Goal: Task Accomplishment & Management: Use online tool/utility

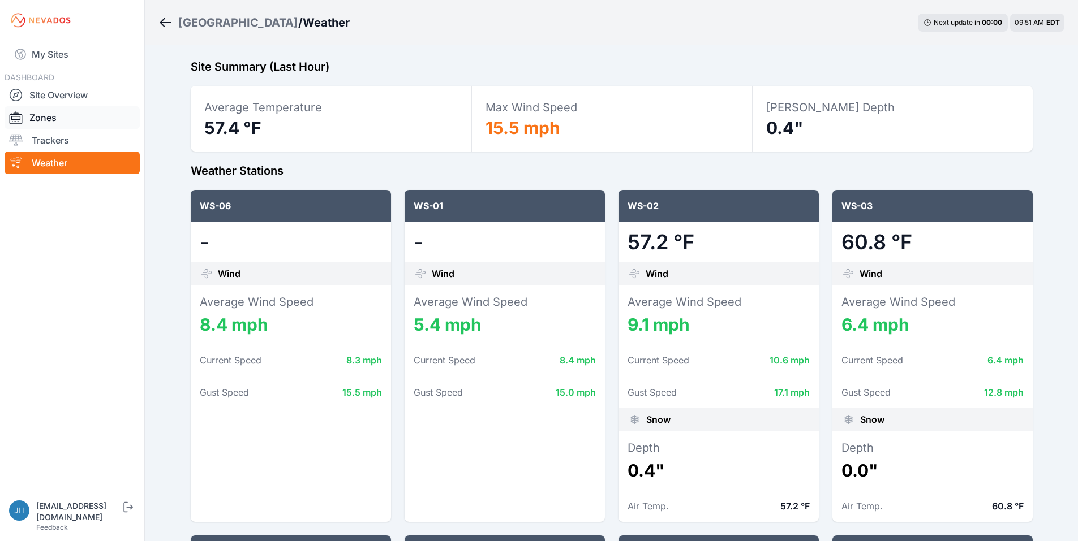
click at [44, 116] on link "Zones" at bounding box center [72, 117] width 135 height 23
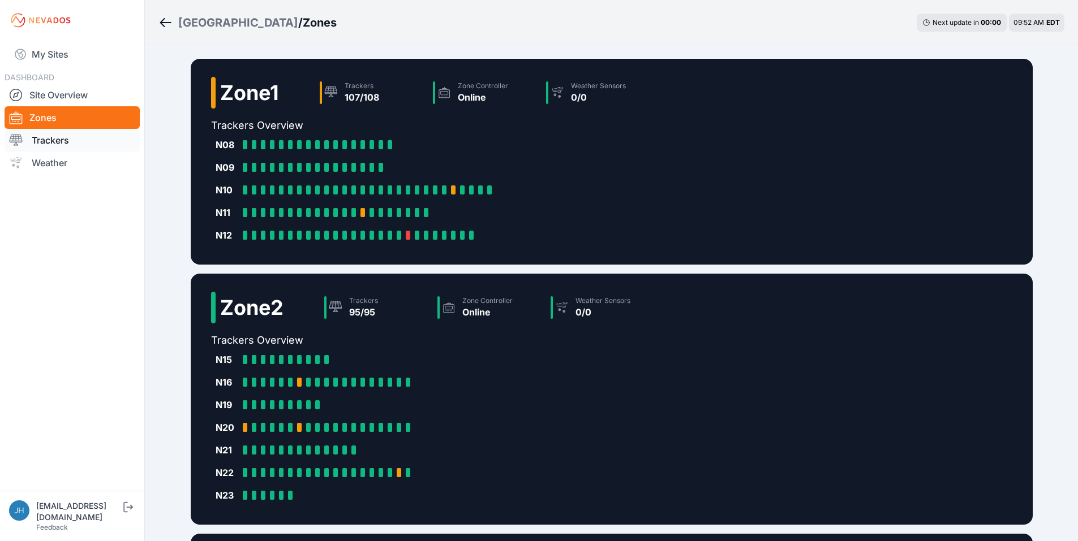
click at [76, 144] on link "Trackers" at bounding box center [72, 140] width 135 height 23
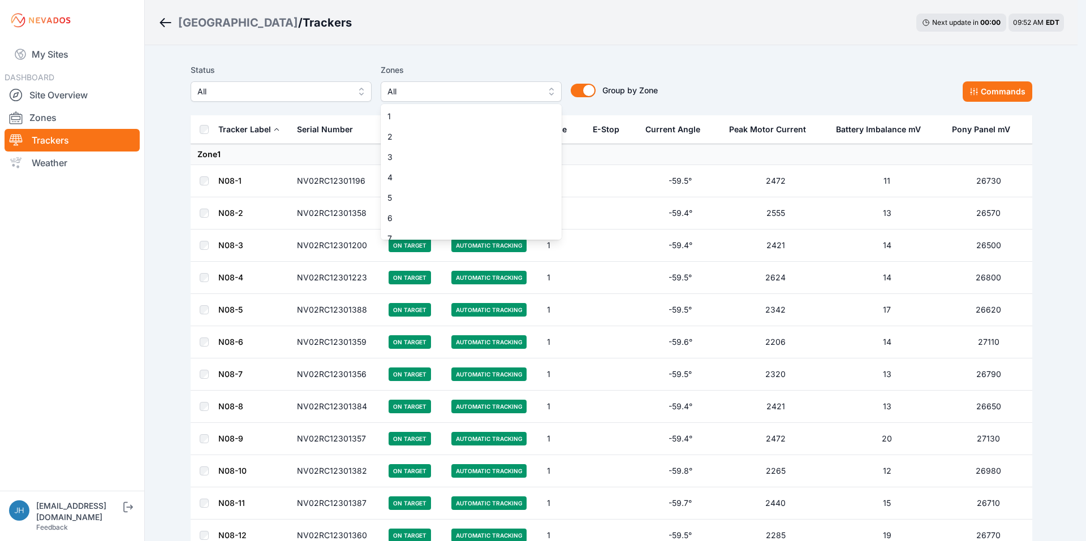
click at [545, 91] on button "All" at bounding box center [471, 91] width 181 height 20
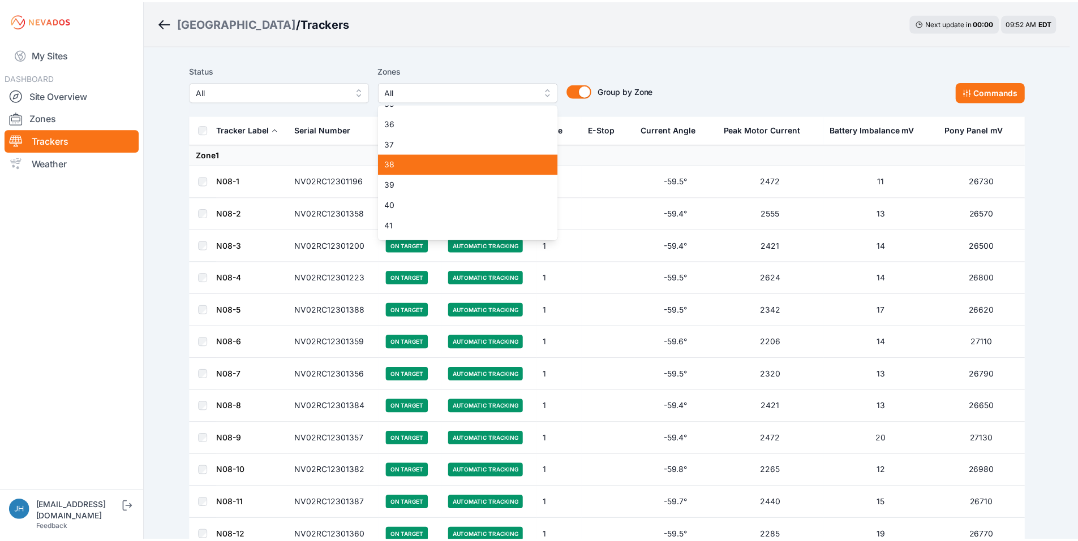
scroll to position [679, 0]
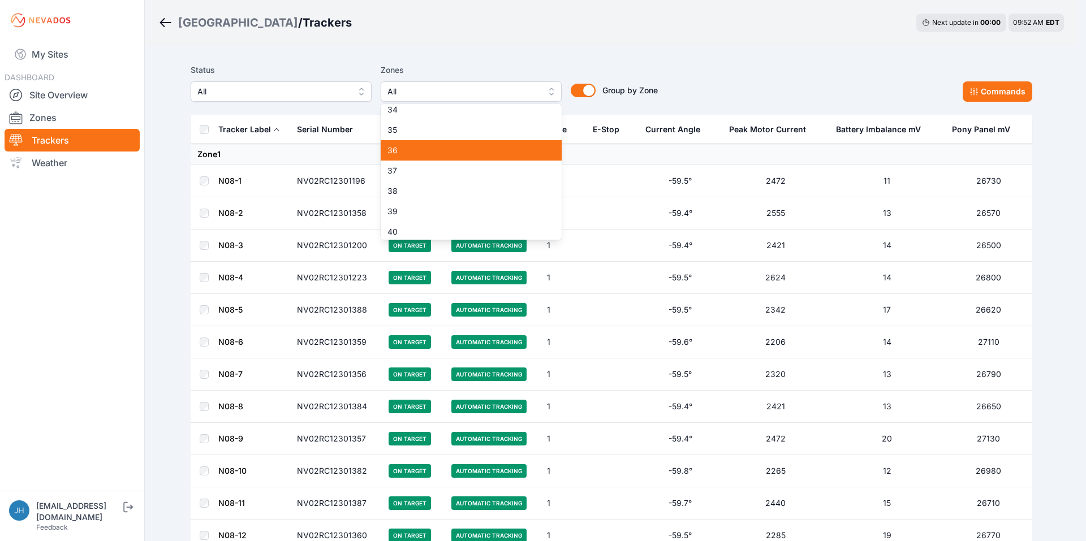
click at [506, 148] on span "36" at bounding box center [465, 150] width 154 height 11
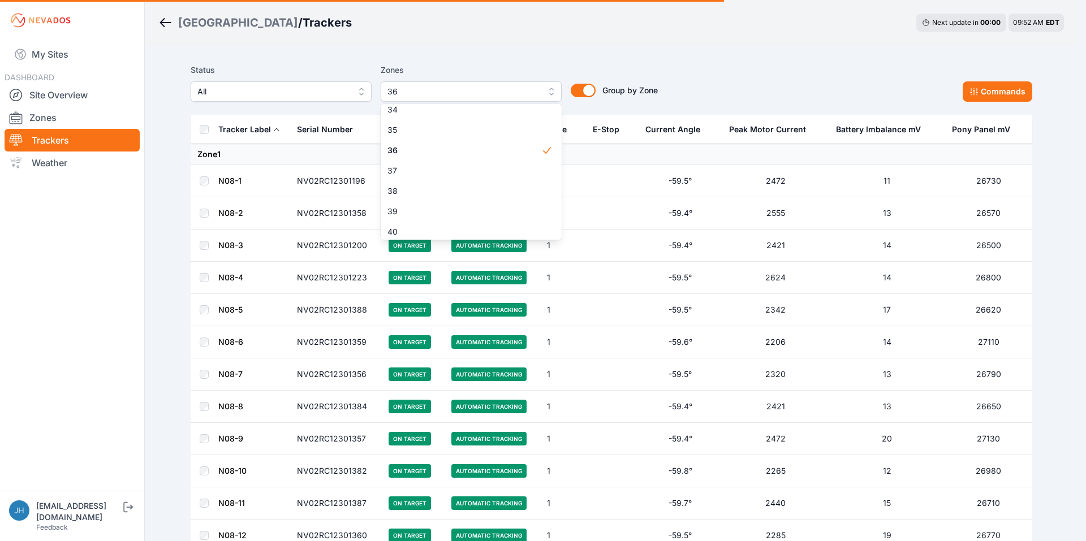
click at [771, 78] on div "Status All Zones 36 1 2 3 4 5 6 7 8 9 10 11 12 13 14 15 16 17 18 19 20 21 22 23…" at bounding box center [612, 82] width 842 height 38
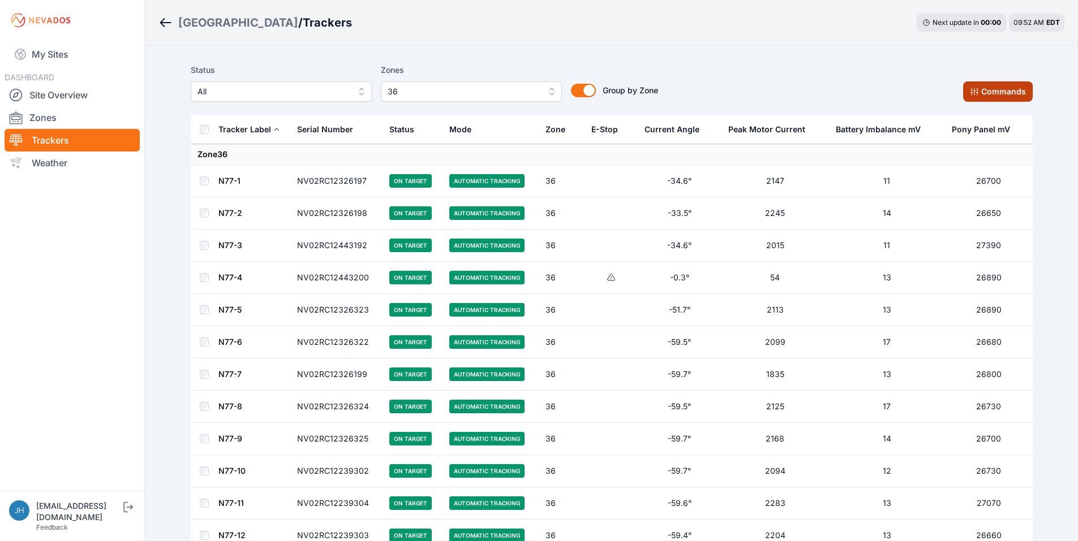
click at [977, 93] on icon at bounding box center [974, 91] width 9 height 9
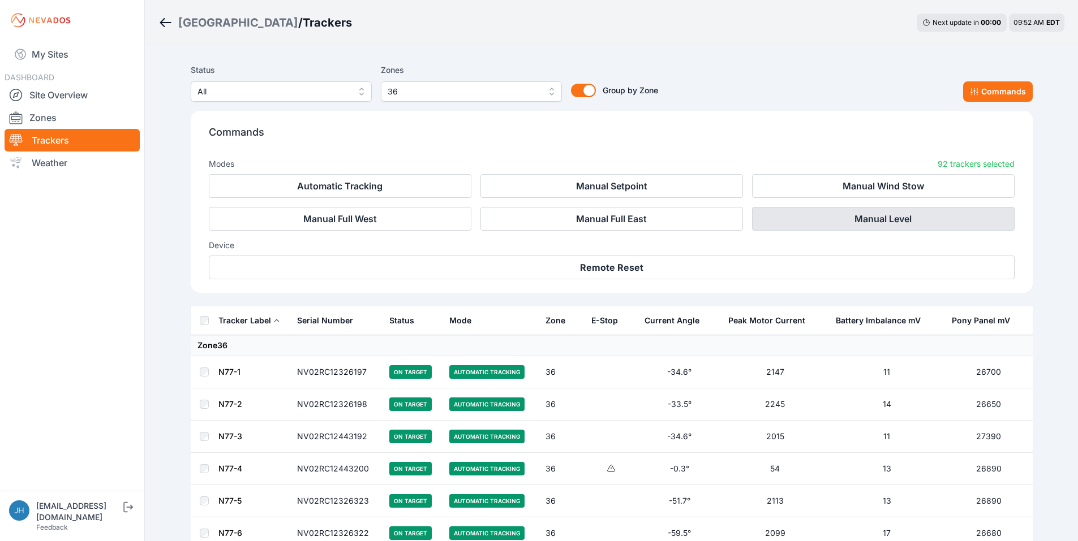
click at [796, 216] on button "Manual Level" at bounding box center [883, 219] width 263 height 24
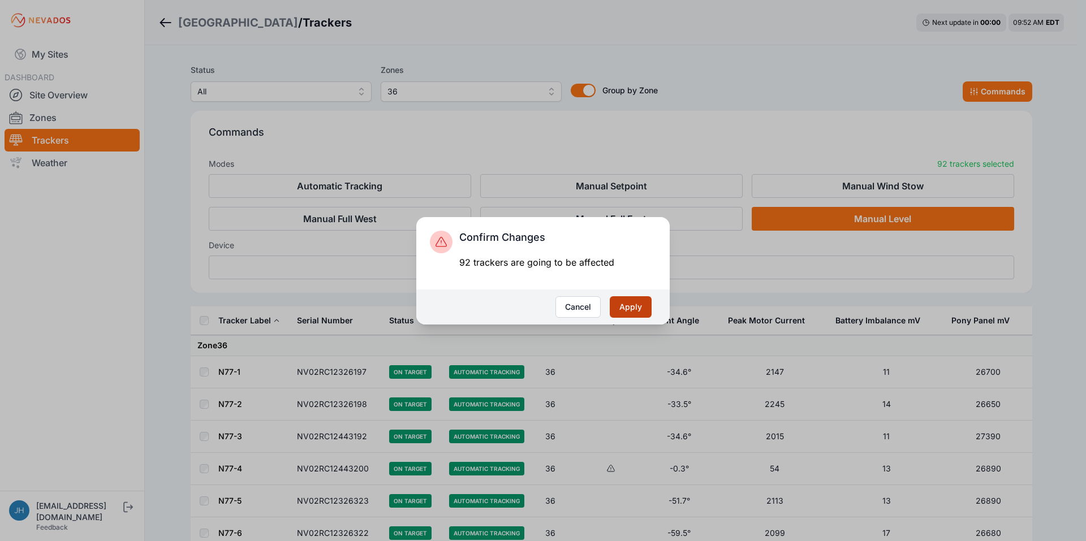
drag, startPoint x: 634, startPoint y: 303, endPoint x: 637, endPoint y: 296, distance: 6.6
click at [635, 301] on button "Apply" at bounding box center [631, 307] width 42 height 22
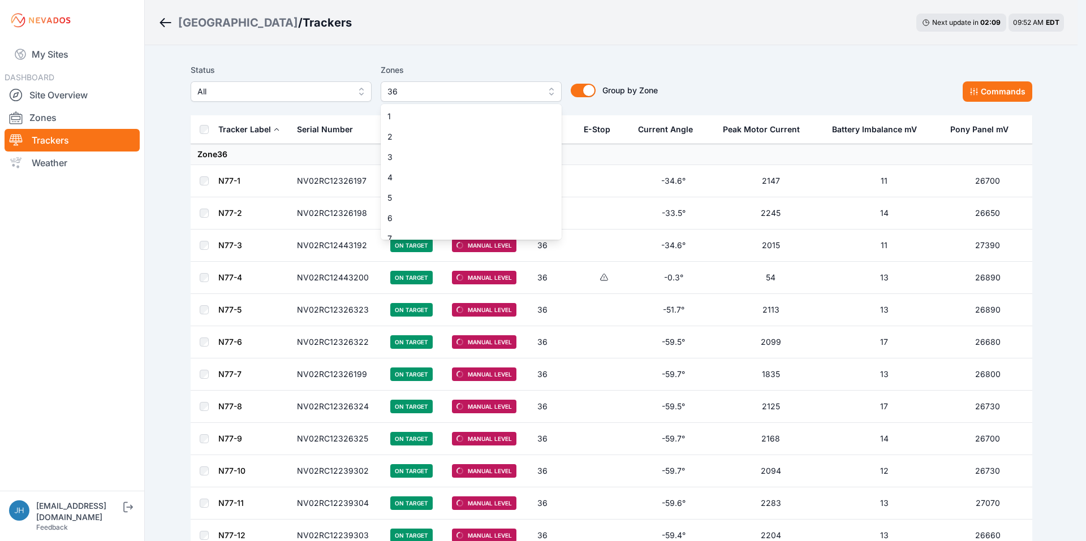
click at [550, 92] on button "36" at bounding box center [471, 91] width 181 height 20
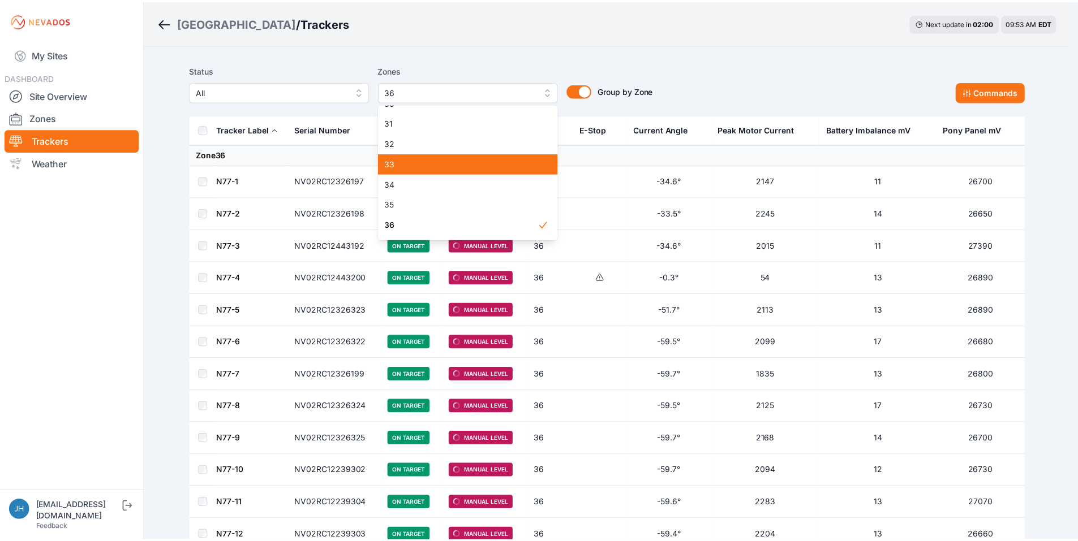
scroll to position [604, 0]
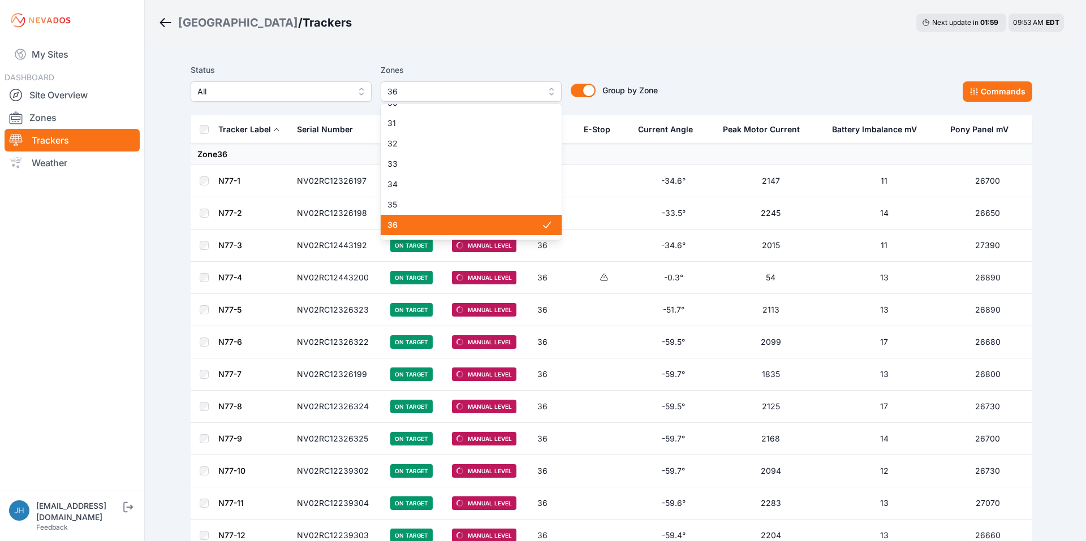
click at [493, 226] on span "36" at bounding box center [465, 225] width 154 height 11
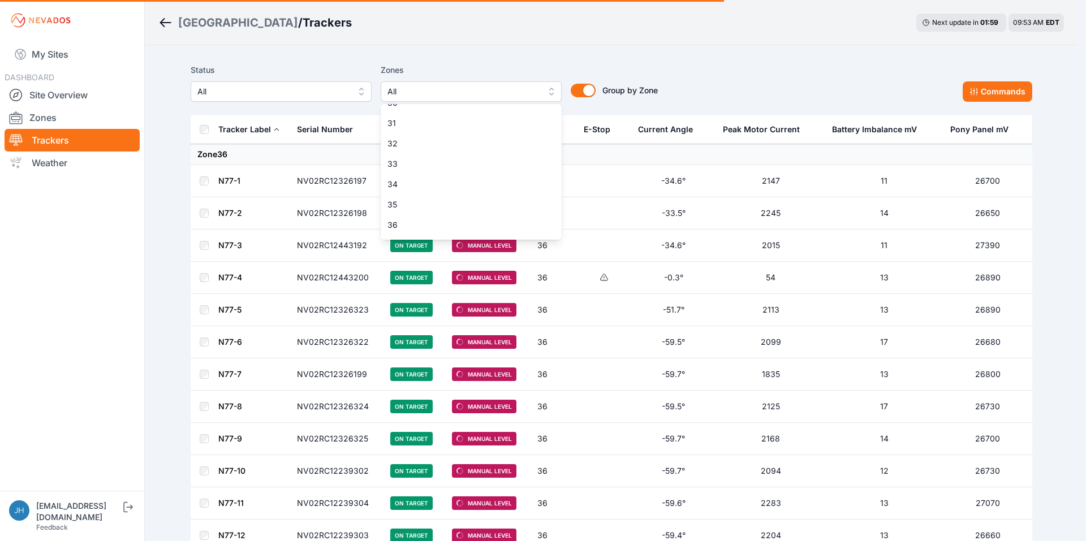
click at [744, 72] on div "Status All Zones All 1 2 3 4 5 6 7 8 9 10 11 12 13 14 15 16 17 18 19 20 21 22 2…" at bounding box center [612, 82] width 842 height 38
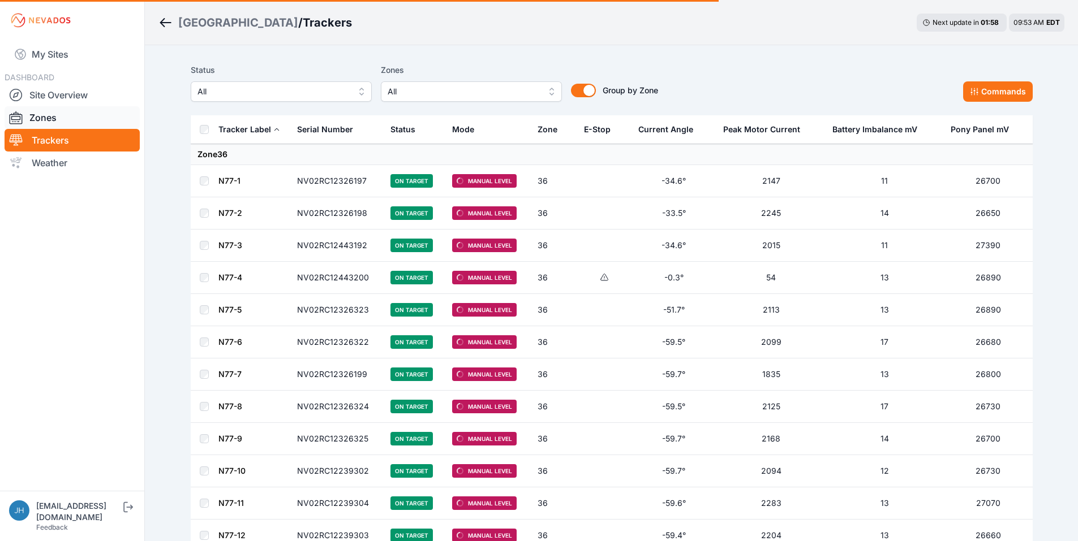
drag, startPoint x: 54, startPoint y: 94, endPoint x: 136, endPoint y: 106, distance: 82.9
click at [54, 94] on link "Site Overview" at bounding box center [72, 95] width 135 height 23
